Goal: Transaction & Acquisition: Obtain resource

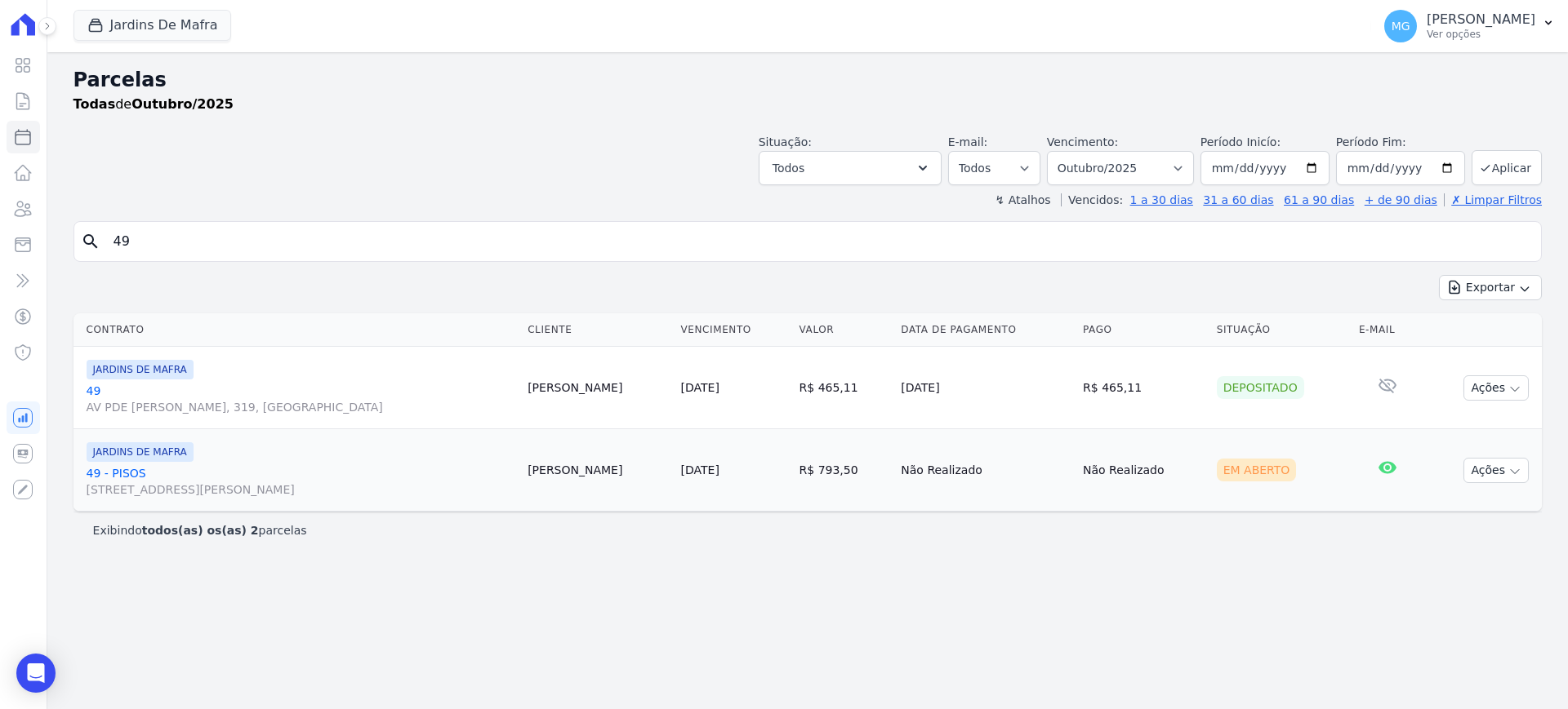
select select
click at [257, 248] on input "49" at bounding box center [819, 242] width 1431 height 33
type input "102"
select select
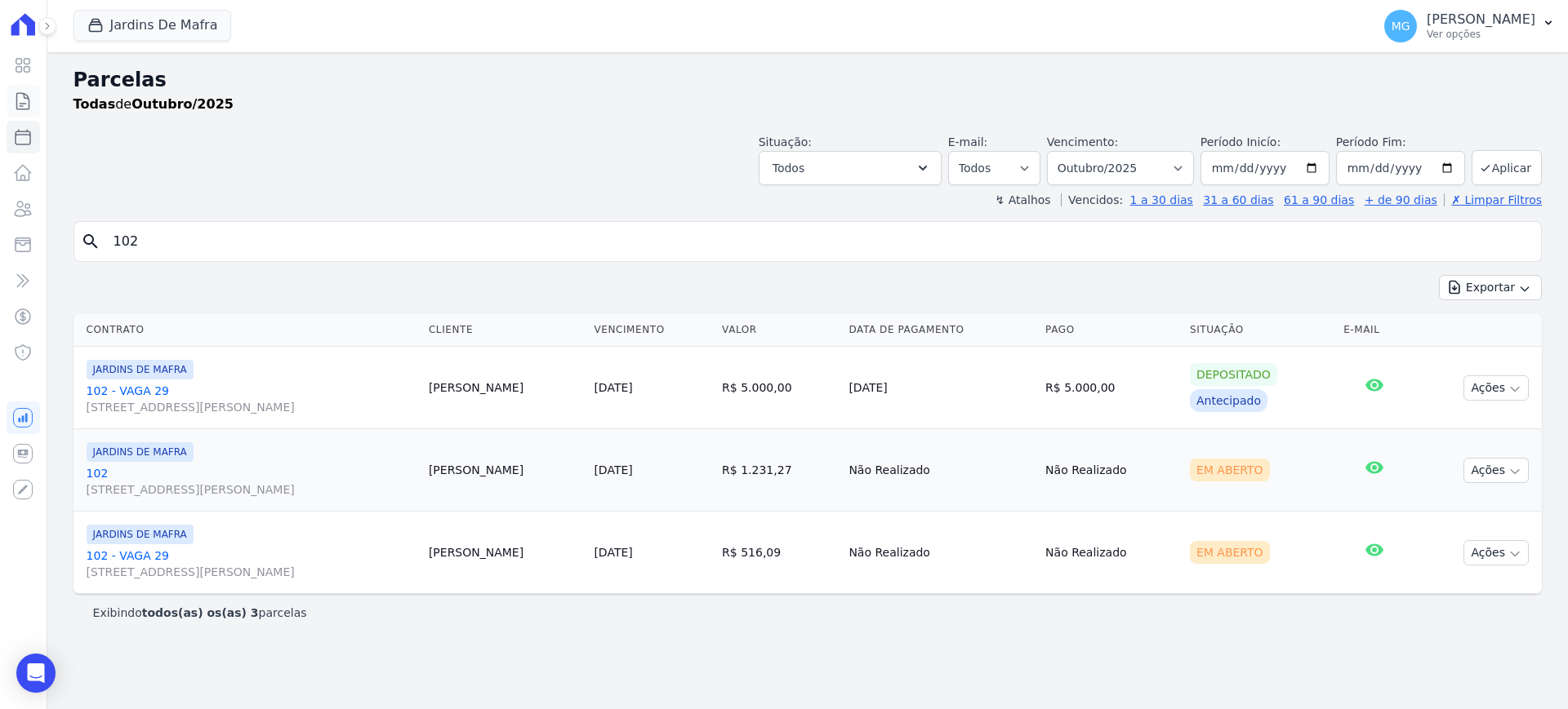
click at [25, 98] on icon at bounding box center [23, 101] width 19 height 19
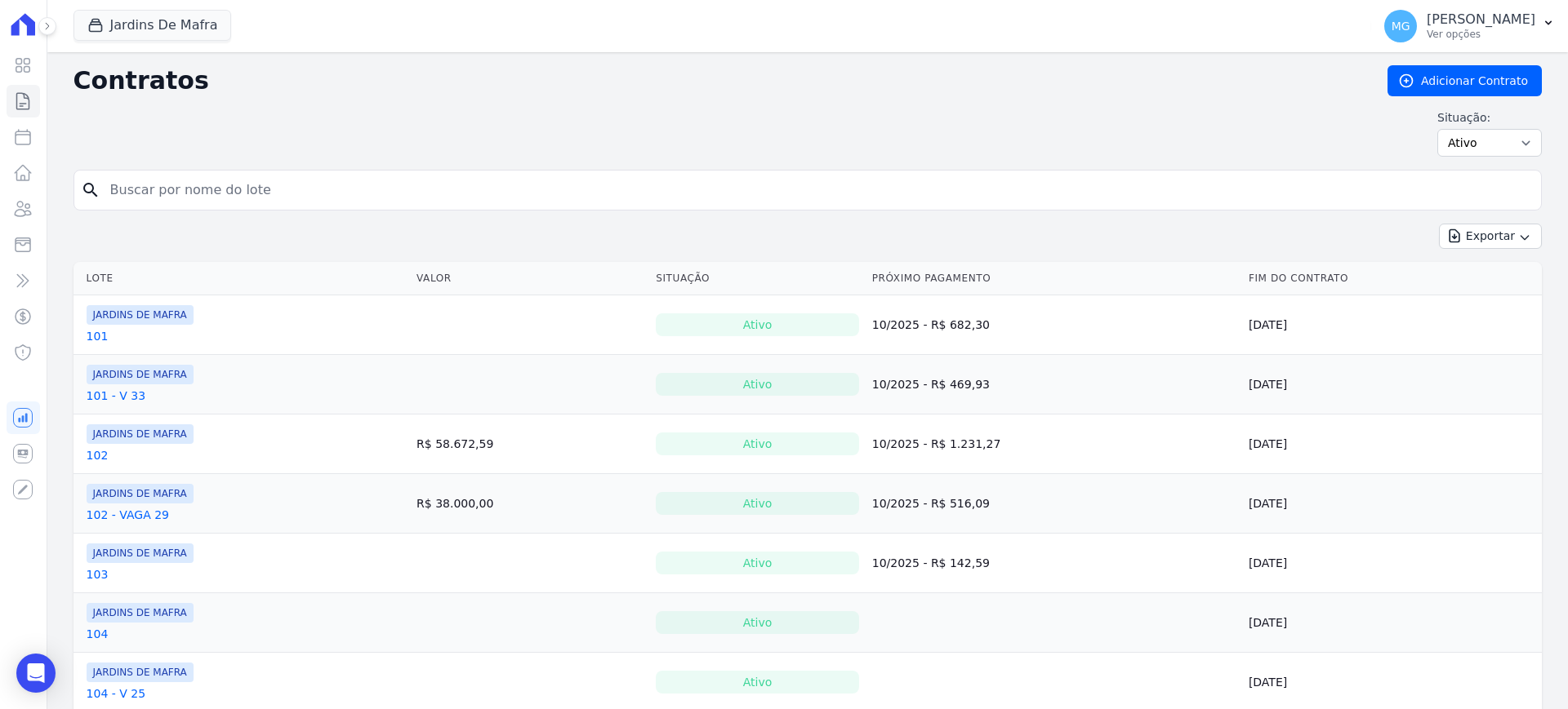
click at [245, 189] on input "search" at bounding box center [818, 190] width 1434 height 33
type input "102"
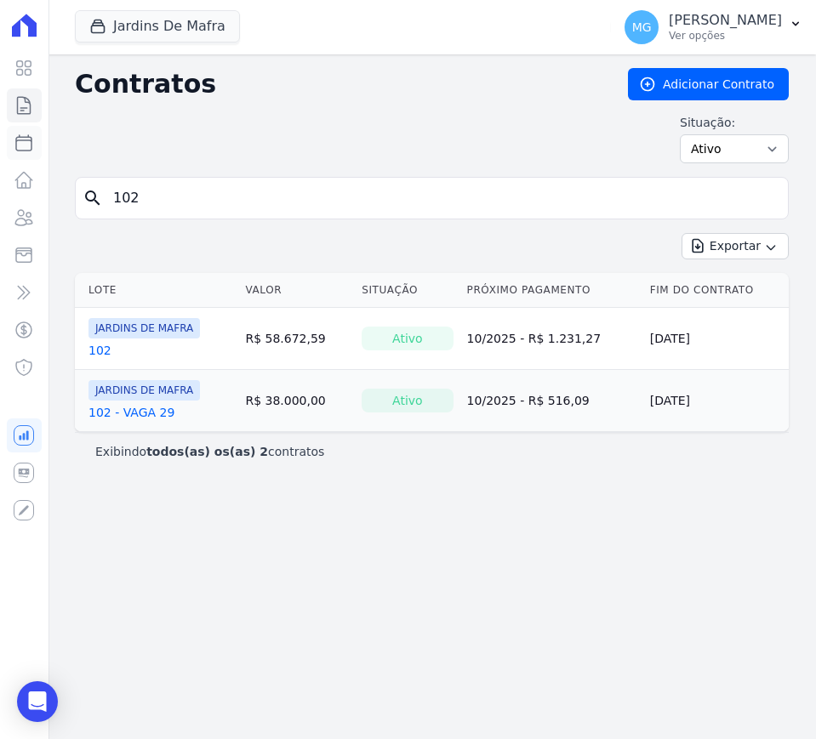
click at [24, 140] on icon at bounding box center [23, 142] width 15 height 15
select select
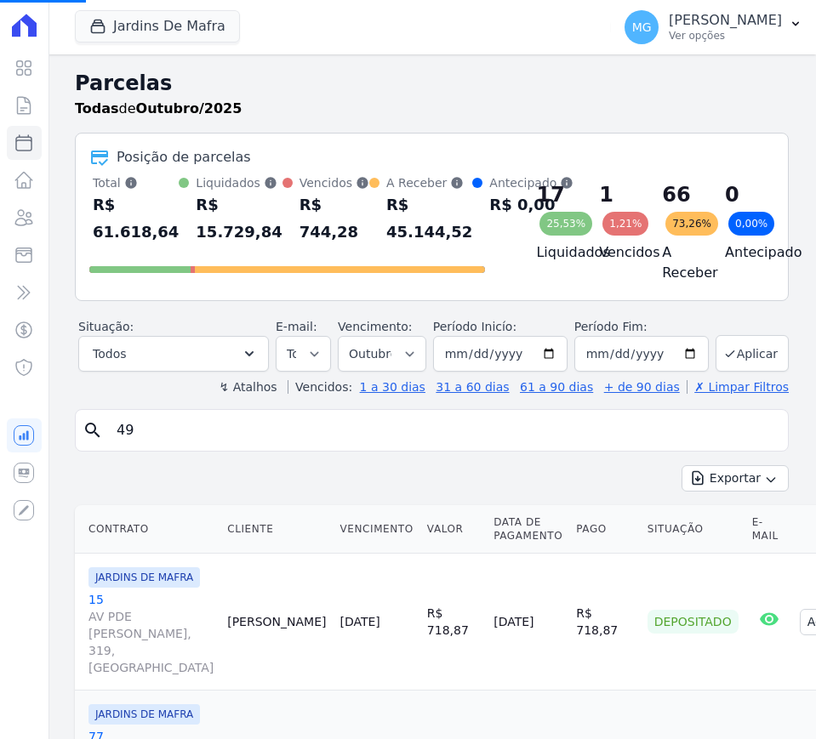
click at [213, 446] on input "49" at bounding box center [443, 430] width 675 height 34
click at [212, 447] on input "49" at bounding box center [443, 430] width 675 height 34
type input "10"
select select
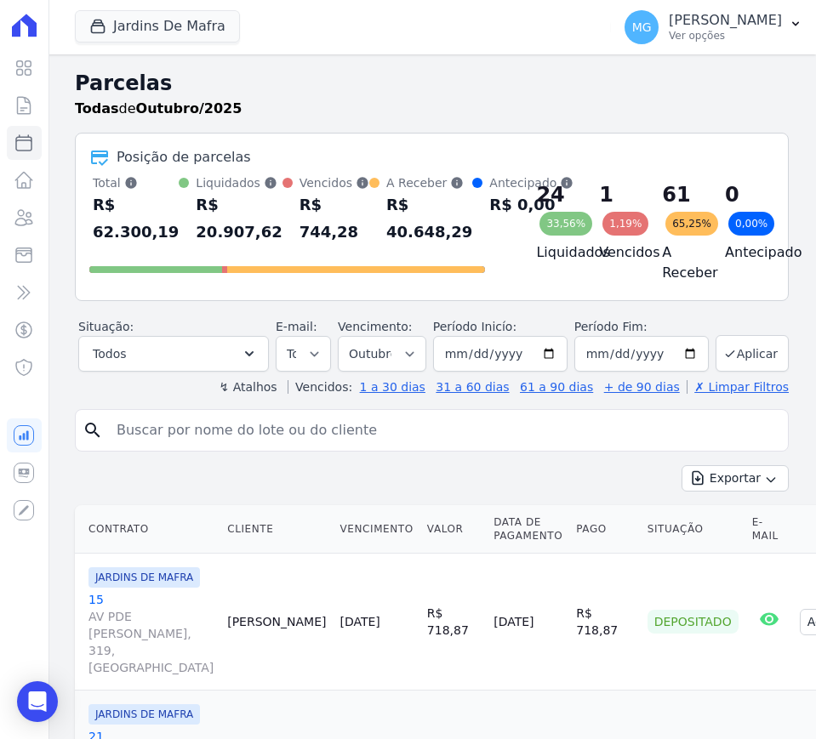
click at [212, 448] on input "search" at bounding box center [443, 430] width 675 height 34
type input "102"
select select
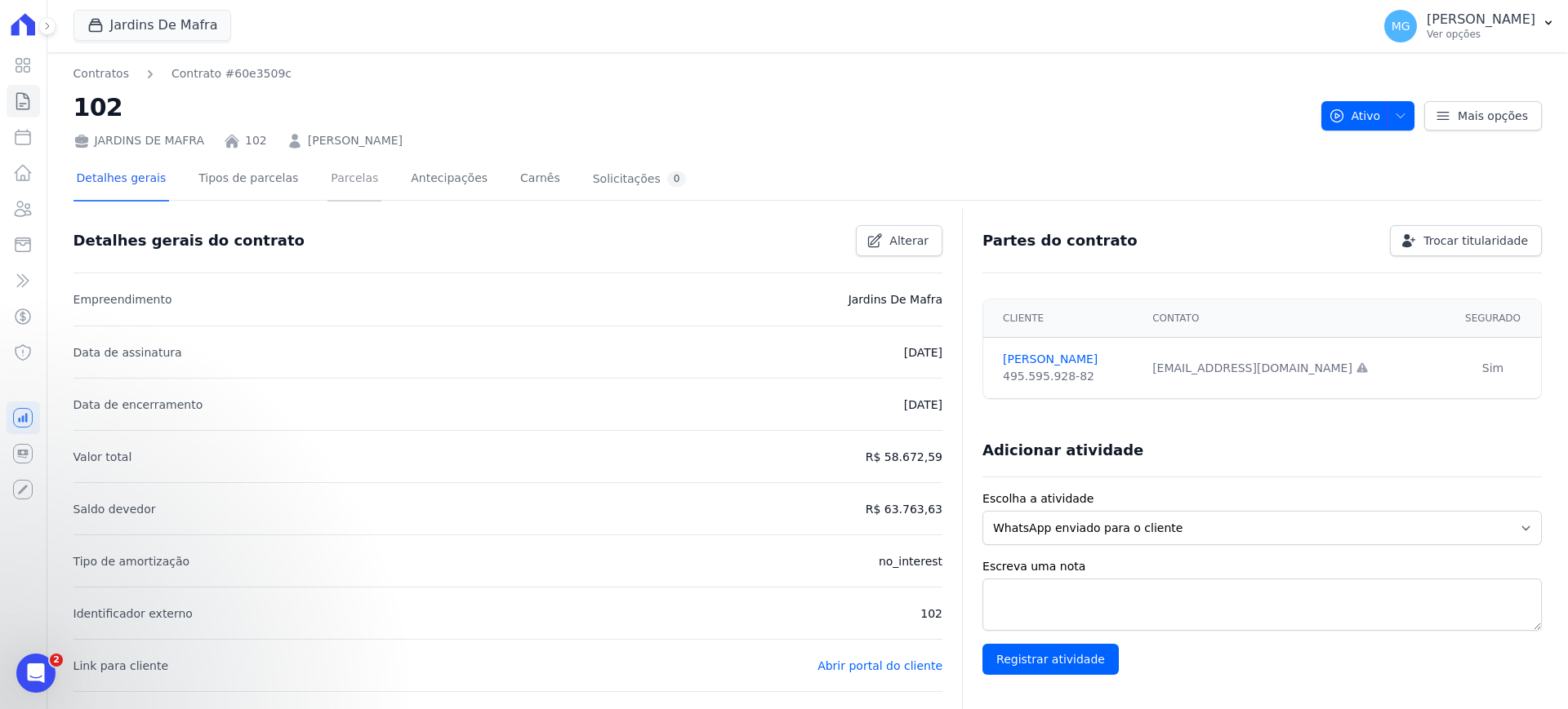
click at [327, 189] on link "Parcelas" at bounding box center [354, 179] width 54 height 43
click at [337, 170] on link "Parcelas" at bounding box center [354, 179] width 54 height 43
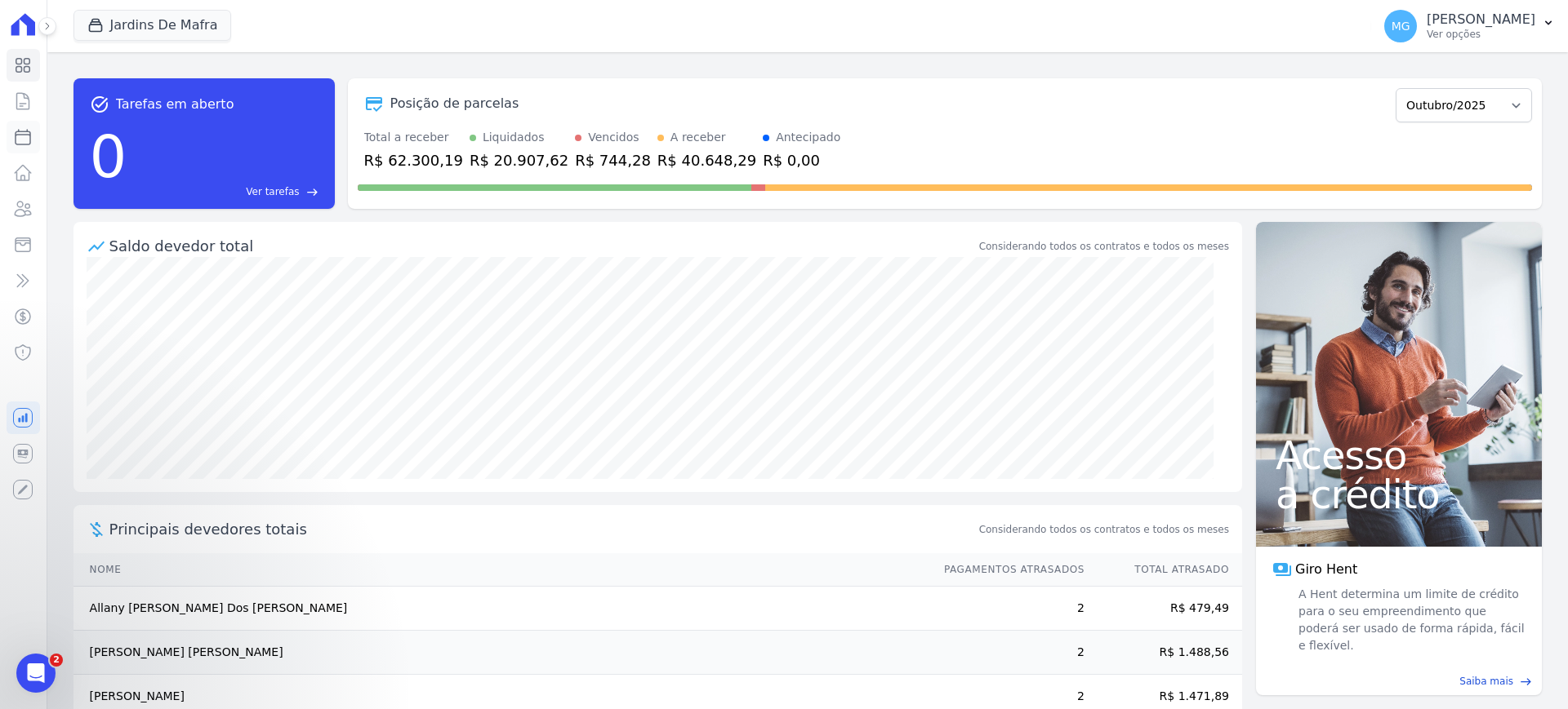
click at [27, 140] on icon at bounding box center [23, 137] width 19 height 19
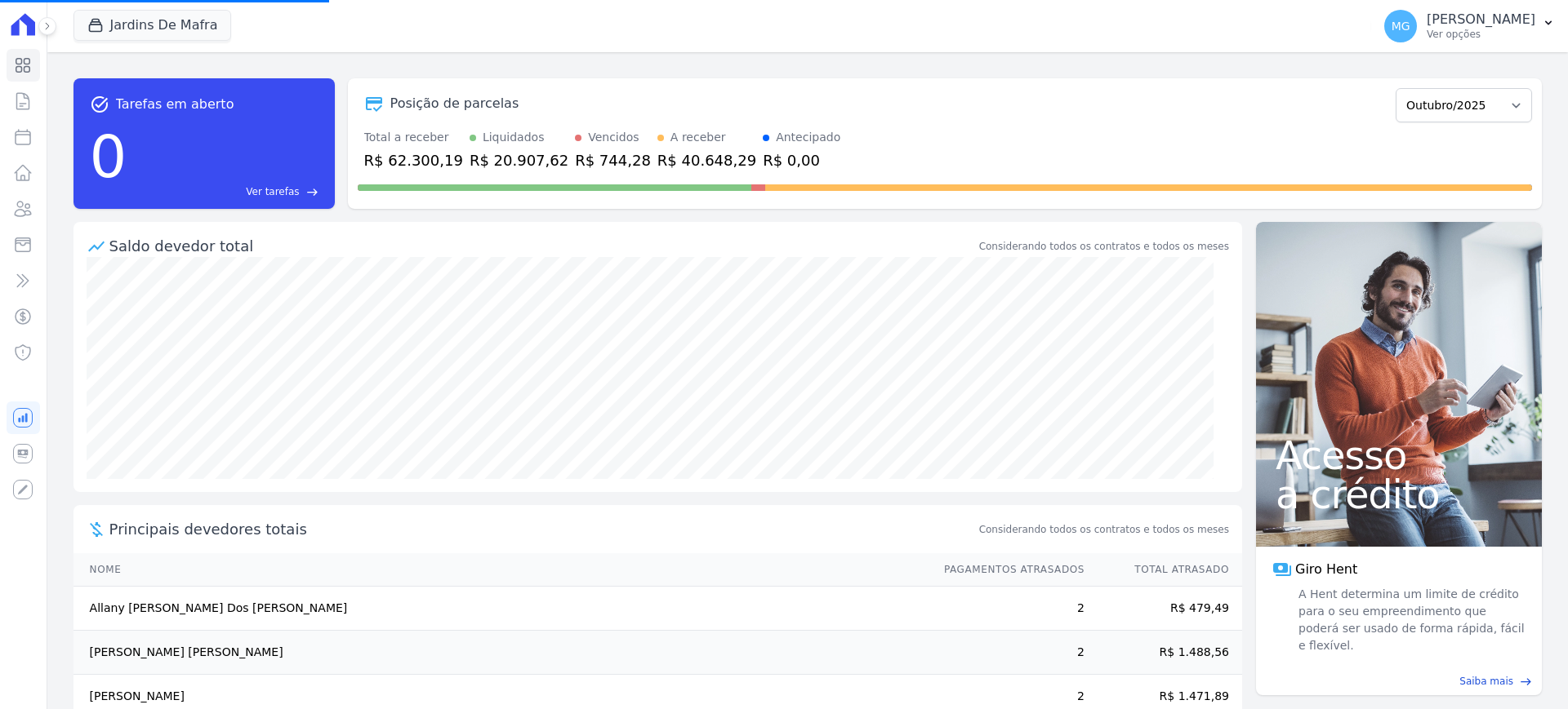
select select
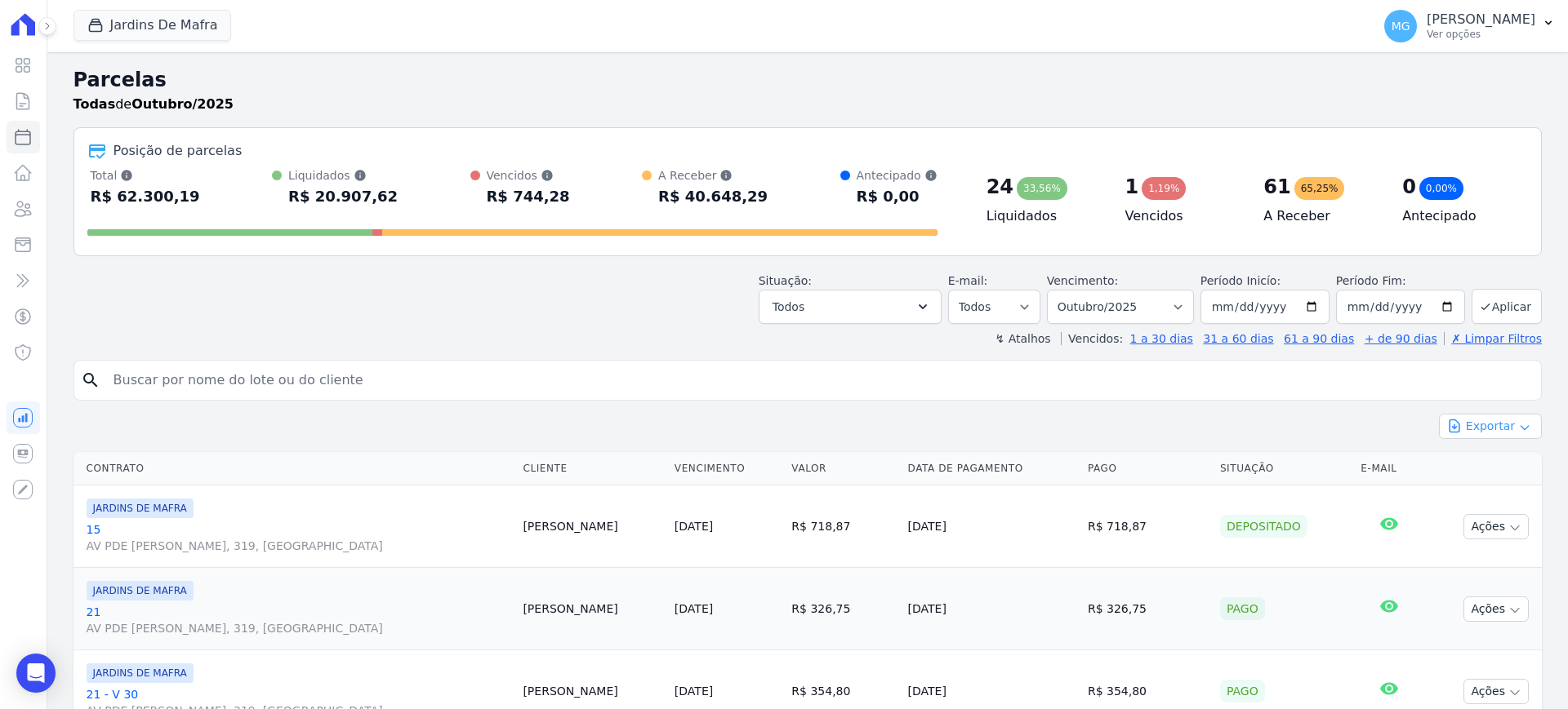
click at [1486, 429] on button "Exportar" at bounding box center [1489, 426] width 103 height 25
click at [1467, 500] on span "Exportar CSV" at bounding box center [1488, 492] width 86 height 16
click at [138, 35] on button "Jardins De Mafra" at bounding box center [153, 25] width 158 height 31
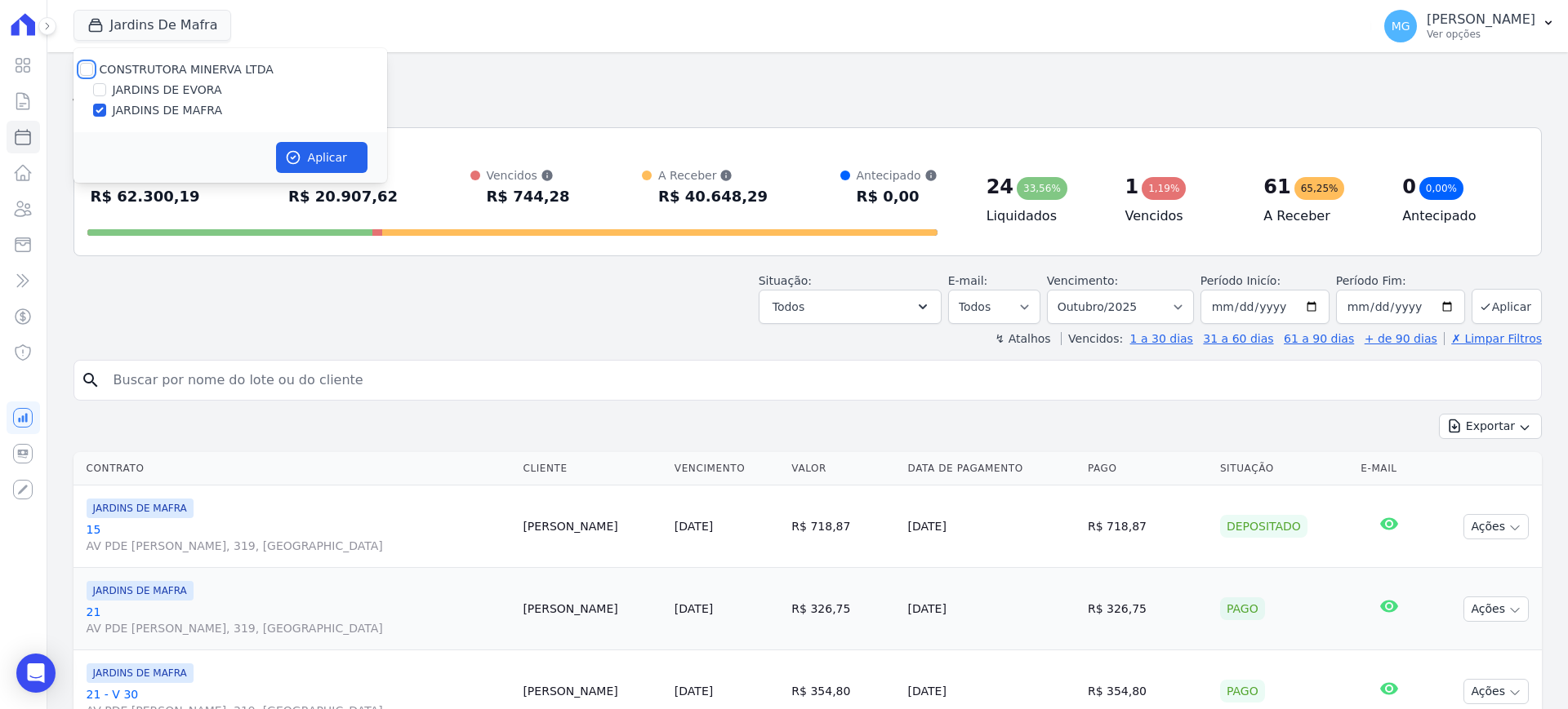
click at [90, 74] on input "CONSTRUTORA MINERVA LTDA" at bounding box center [86, 70] width 13 height 13
checkbox input "true"
click at [100, 108] on input "JARDINS DE MAFRA" at bounding box center [100, 110] width 13 height 13
checkbox input "false"
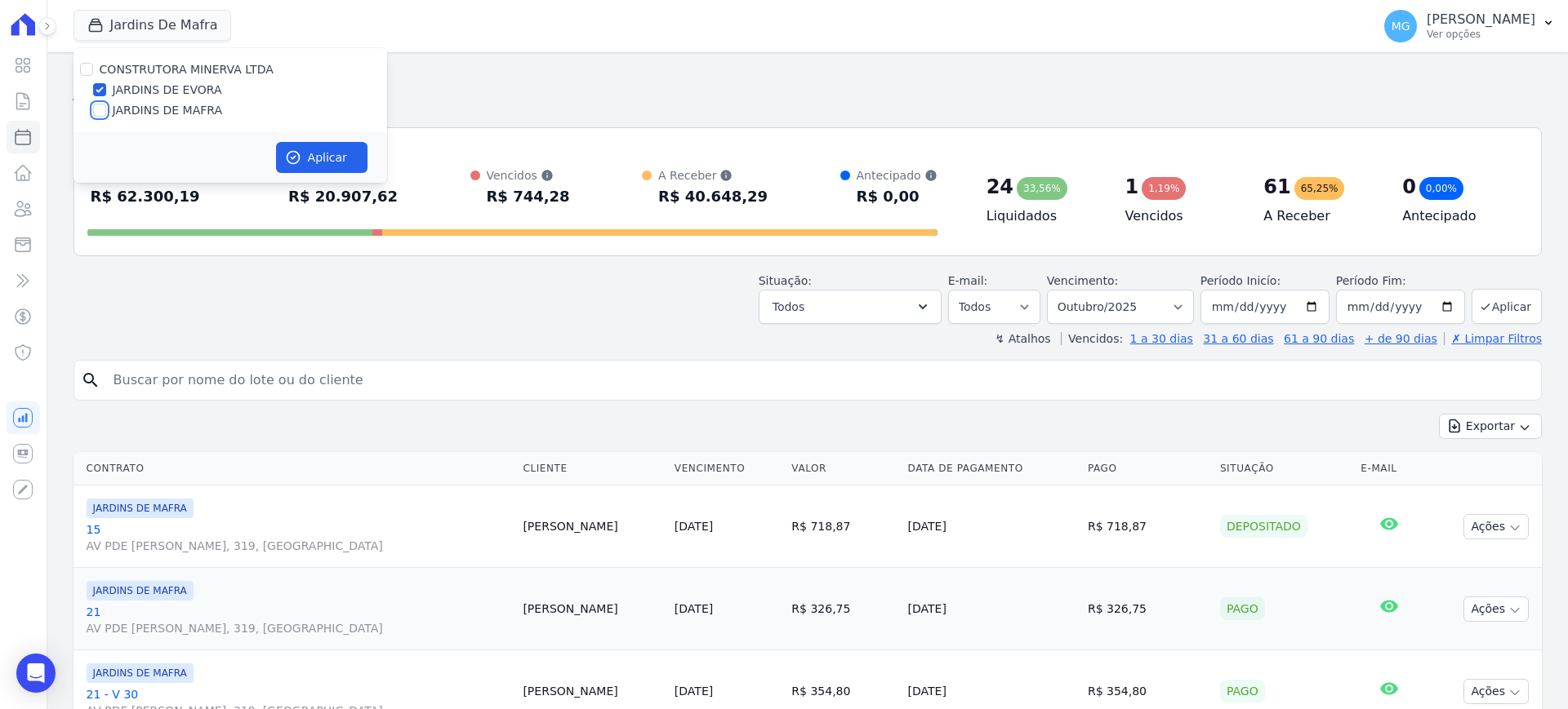
checkbox input "false"
click at [331, 162] on button "Aplicar" at bounding box center [321, 157] width 91 height 31
select select
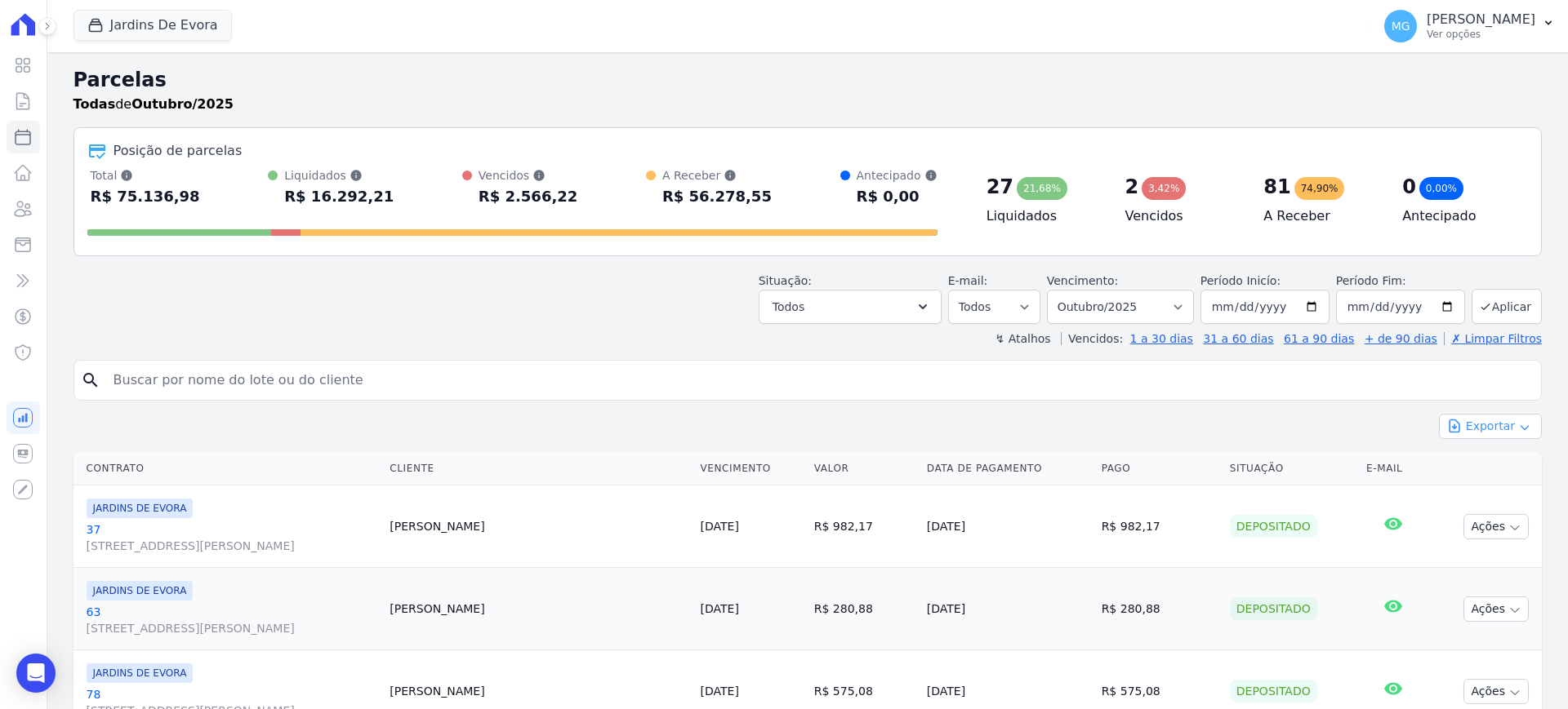
click at [1464, 421] on button "Exportar" at bounding box center [1489, 426] width 103 height 25
click at [1480, 500] on span "Exportar CSV" at bounding box center [1488, 492] width 86 height 16
